Goal: Communication & Community: Ask a question

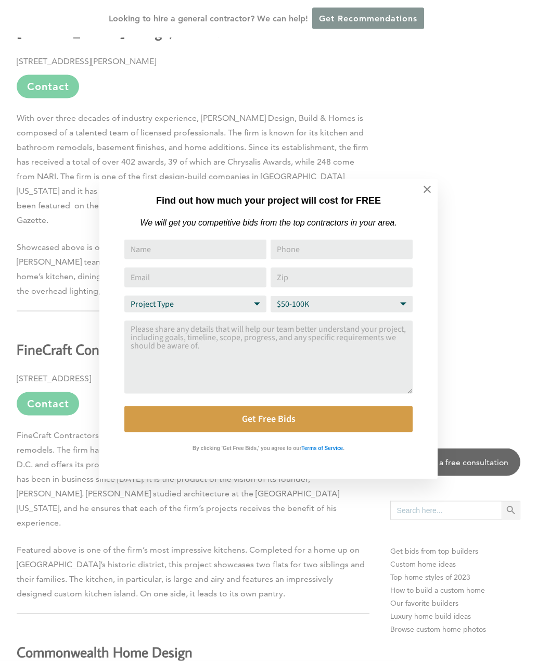
scroll to position [3357, 0]
click at [426, 191] on icon at bounding box center [427, 189] width 7 height 7
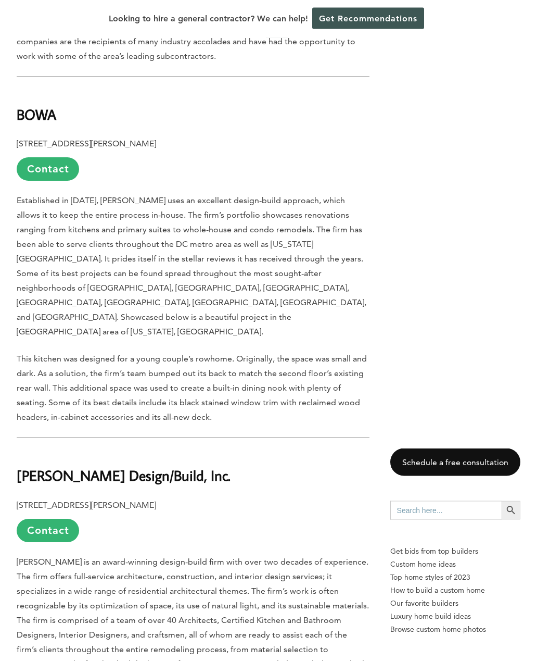
scroll to position [559, 0]
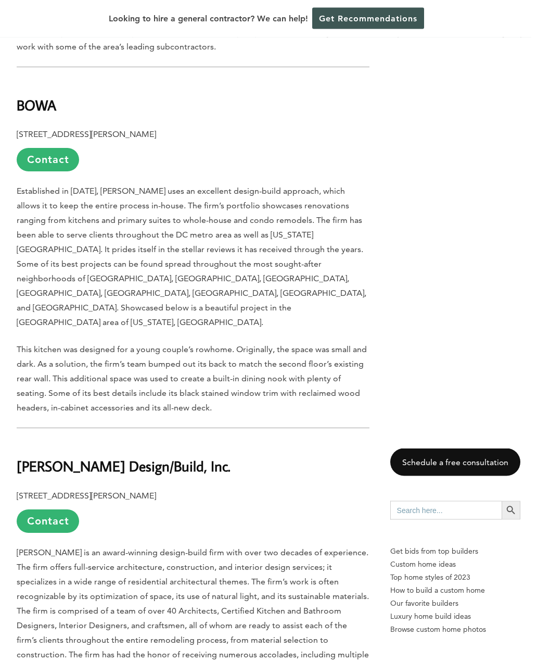
click at [27, 133] on b "7900 Westpark Drive, Suite A180, McLean, VA 22102" at bounding box center [87, 135] width 140 height 10
copy div "BOWA 7900 Westpark Drive, Suite A180, McLean, VA 22102"
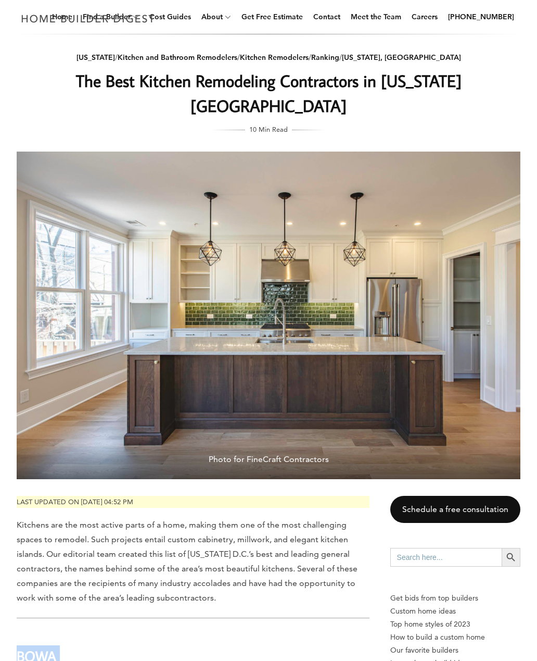
scroll to position [39, 0]
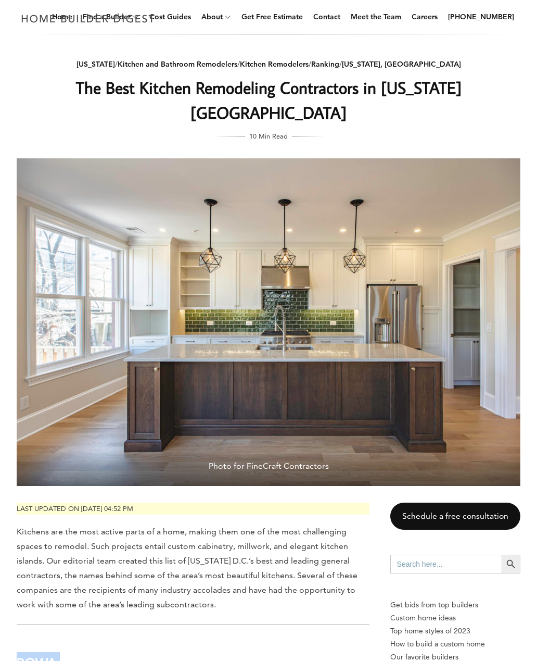
click at [345, 21] on link "Contact" at bounding box center [326, 16] width 35 height 33
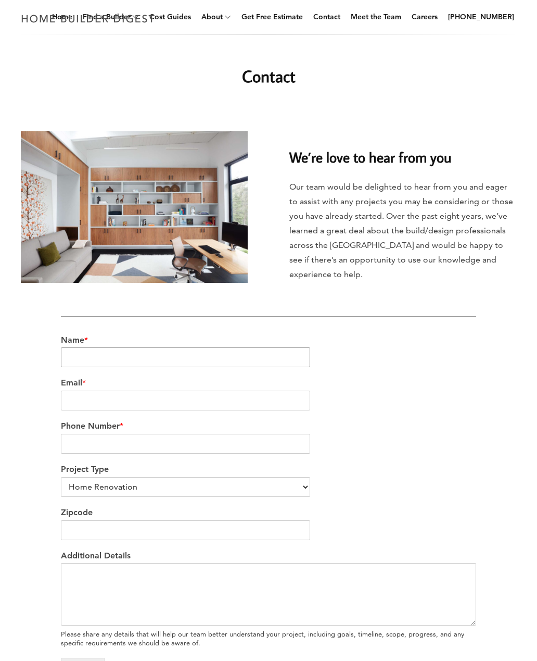
click at [250, 349] on input "Name *" at bounding box center [185, 357] width 249 height 20
click at [257, 363] on input "Jillian Winans" at bounding box center [185, 357] width 249 height 20
type input "Jillian Dunn"
click at [255, 408] on input "Email *" at bounding box center [185, 401] width 249 height 20
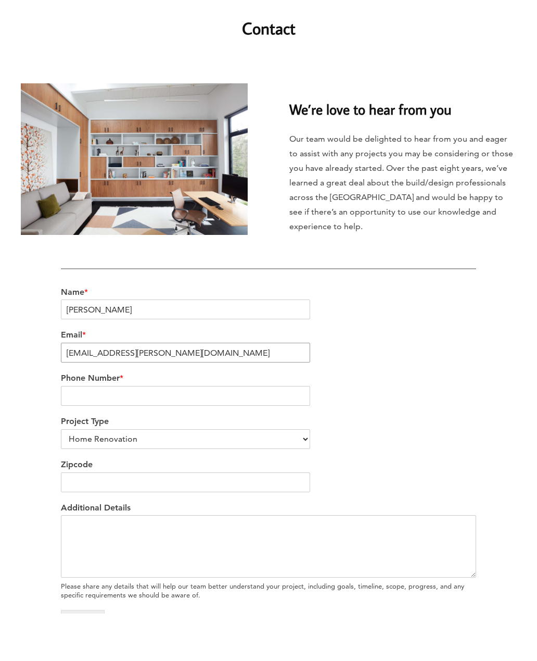
type input "jillian.w.dunn@gmail.com"
click at [269, 434] on input "Phone Number *" at bounding box center [185, 444] width 249 height 20
type input "5716431037"
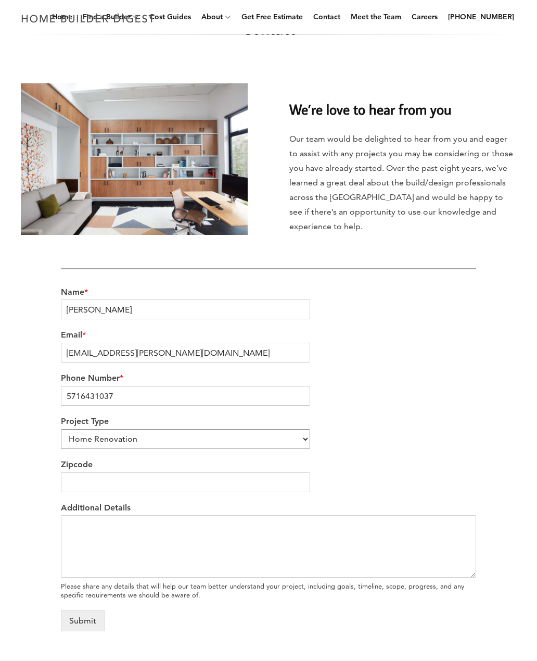
click at [260, 441] on select "Home Renovation Custom Home Builder Commercial Renovation Other" at bounding box center [185, 439] width 249 height 20
click at [183, 532] on textarea "Additional Details" at bounding box center [268, 546] width 415 height 62
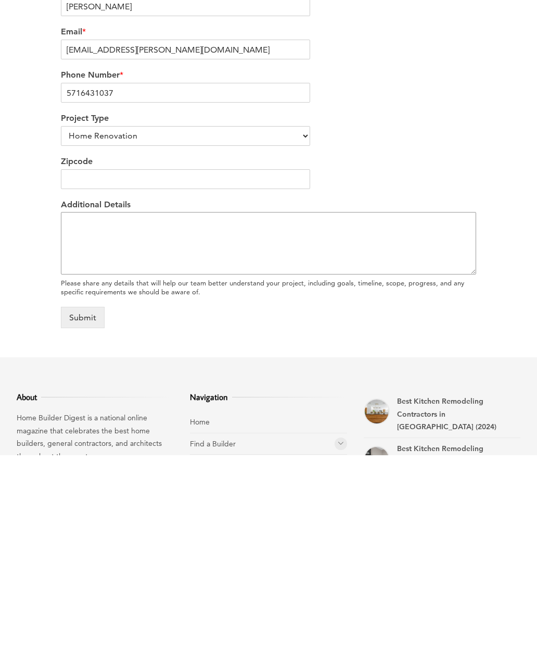
click at [86, 418] on textarea "Additional Details" at bounding box center [268, 449] width 415 height 62
paste textarea "My husband and I recently purchased a home in Great Falls and are planning a ki…"
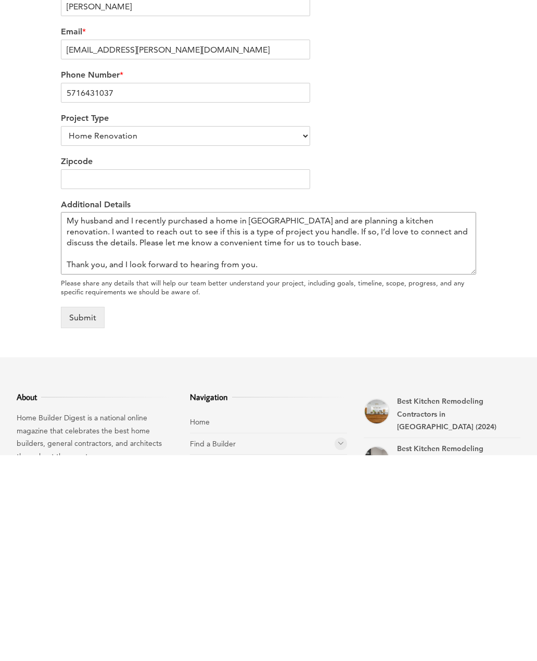
scroll to position [0, 0]
click at [69, 418] on textarea "My husband and I recently purchased a home in Great Falls and are planning a ki…" at bounding box center [268, 449] width 415 height 62
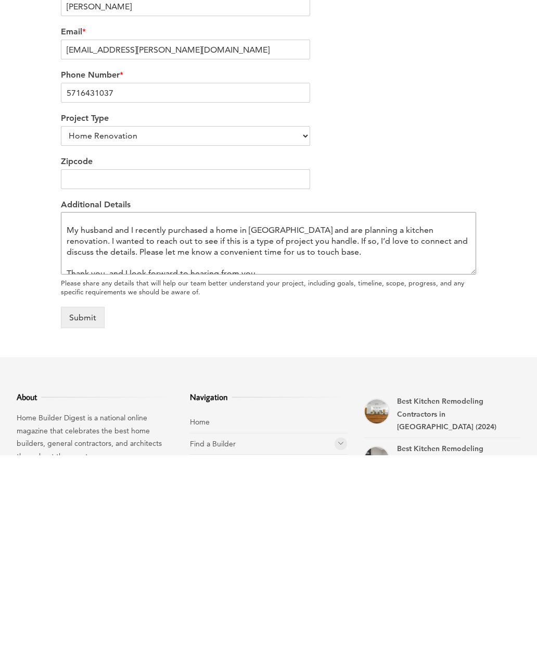
click at [355, 418] on textarea "Hello, My husband and I recently purchased a home in Great Falls and are planni…" at bounding box center [268, 449] width 415 height 62
click at [352, 418] on textarea "Hello, My husband and I recently purchased a home in Great Falls and are planni…" at bounding box center [268, 449] width 415 height 62
click at [367, 418] on textarea "Hello, My husband and I recently purchased a home in Great Falls and are planni…" at bounding box center [268, 449] width 415 height 62
click at [414, 418] on textarea "Hello, My husband and I recently purchased a home in Great Falls and are planni…" at bounding box center [268, 449] width 415 height 62
click at [356, 418] on textarea "Hello, My husband and I recently purchased a home in Great Falls and are planni…" at bounding box center [268, 449] width 415 height 62
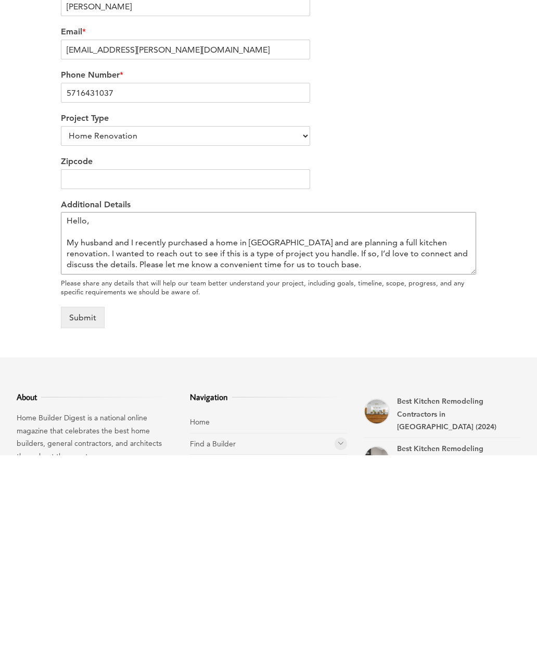
scroll to position [0, 0]
click at [73, 418] on textarea "Hello, My husband and I recently purchased a home in Great Falls and are planni…" at bounding box center [268, 449] width 415 height 62
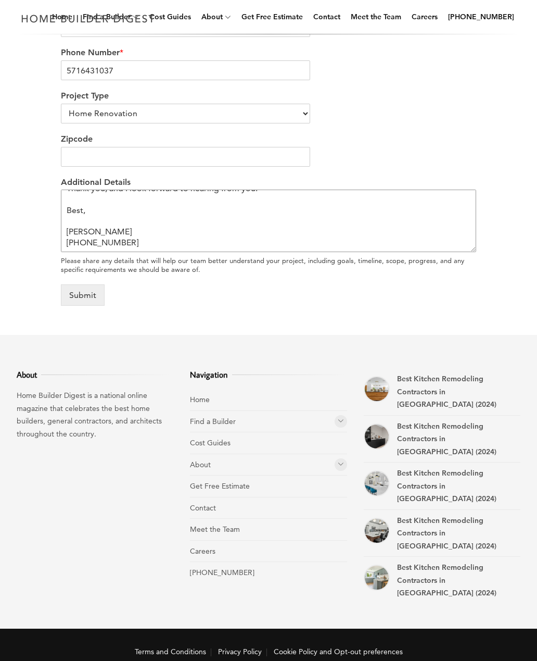
scroll to position [374, 0]
type textarea "Hello, My husband and I recently purchased a home in Great Falls and are planni…"
type input "22066"
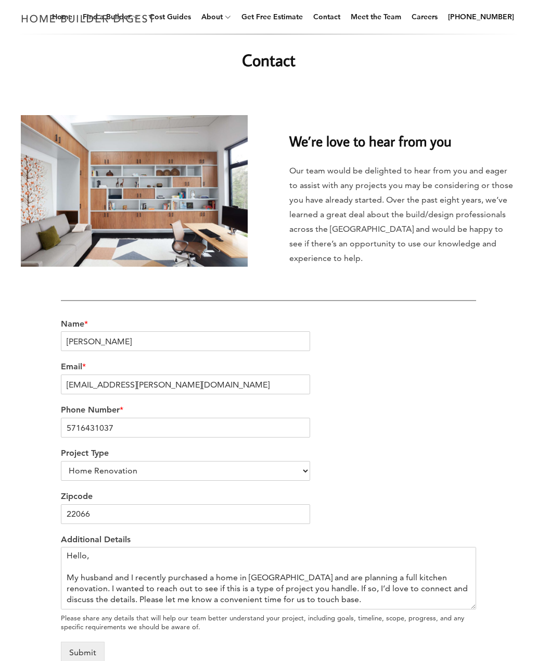
scroll to position [0, 0]
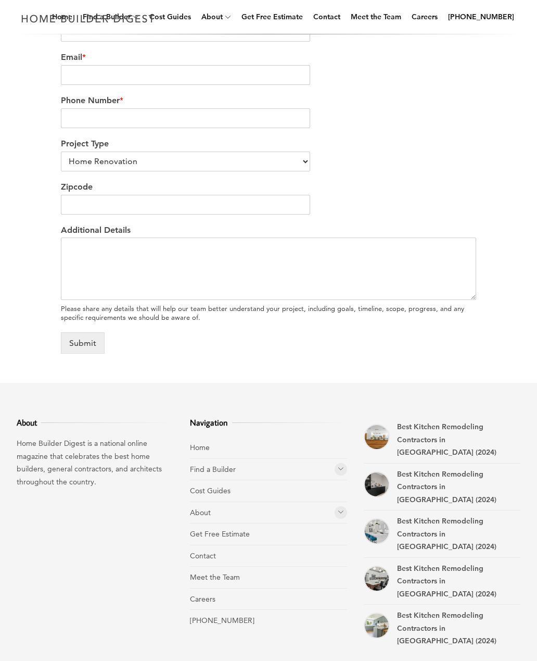
scroll to position [346, 0]
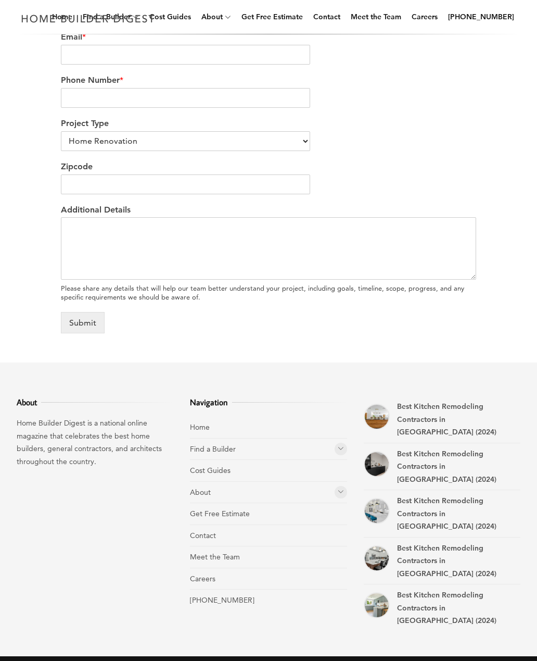
click at [212, 531] on link "Contact" at bounding box center [203, 535] width 26 height 9
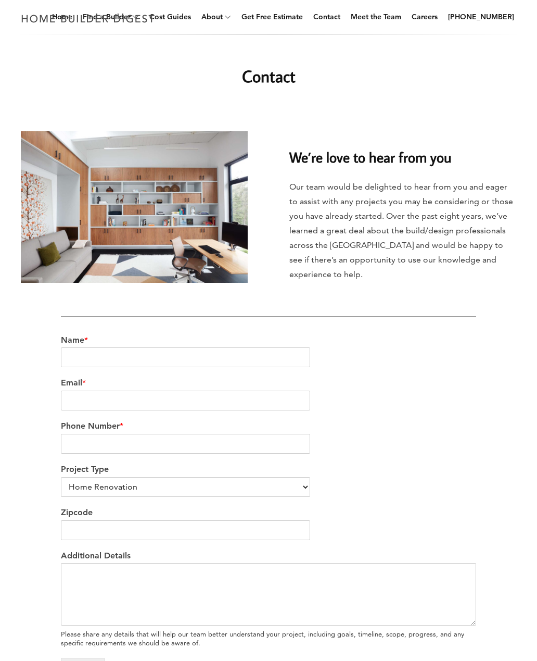
click at [482, 18] on link "[PHONE_NUMBER]" at bounding box center [481, 16] width 74 height 33
click at [100, 20] on img at bounding box center [88, 18] width 143 height 20
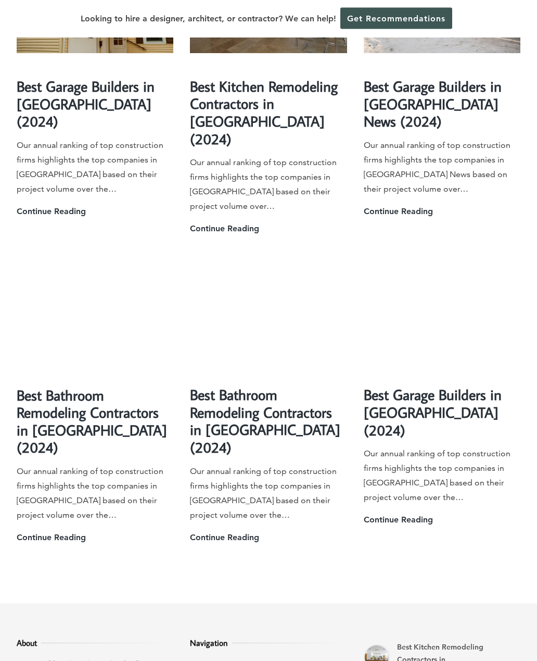
scroll to position [2705, 0]
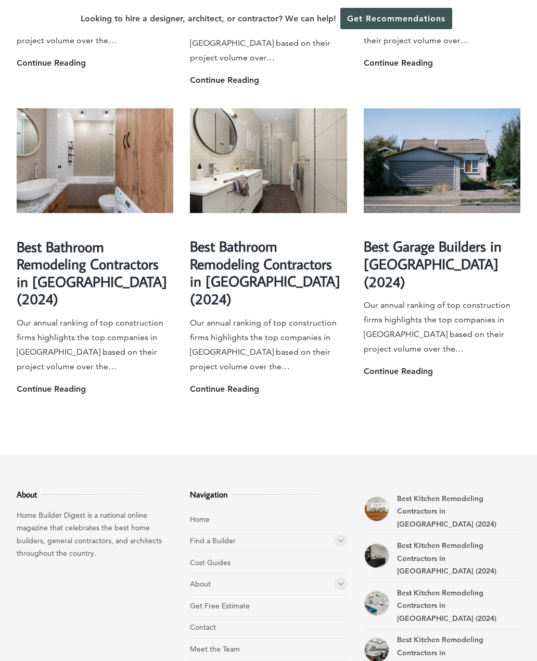
click at [237, 601] on link "Get Free Estimate" at bounding box center [220, 605] width 60 height 9
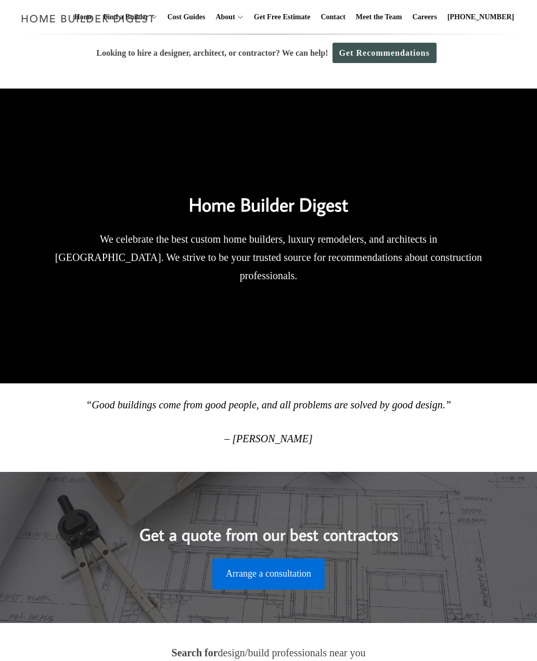
scroll to position [2738, 0]
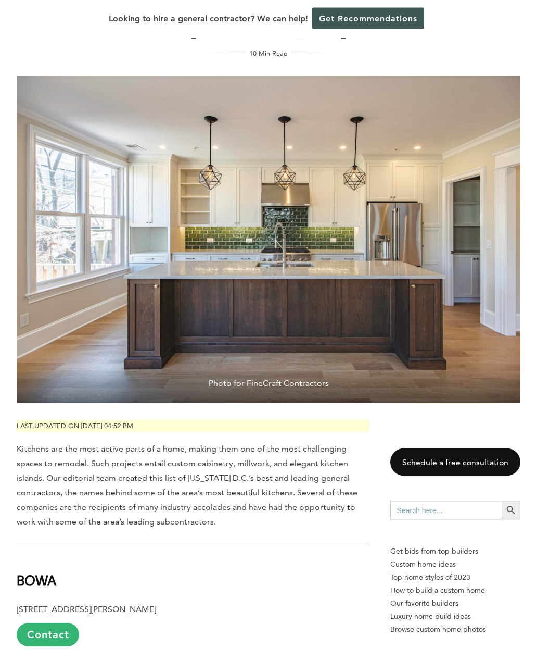
scroll to position [71, 0]
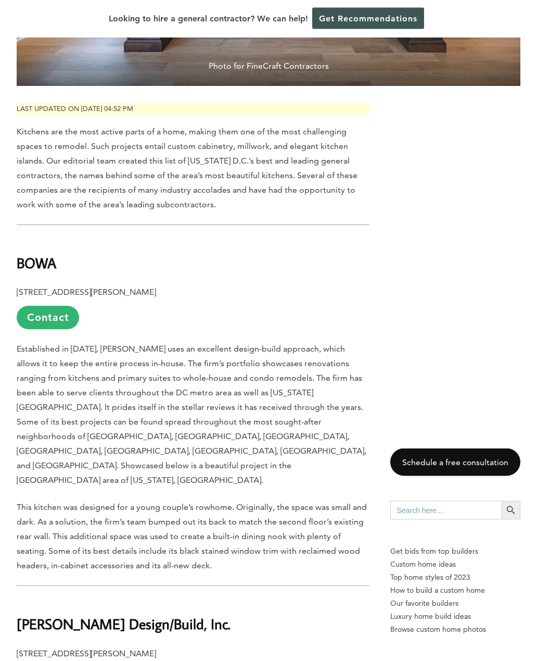
scroll to position [321, 0]
